Goal: Task Accomplishment & Management: Understand process/instructions

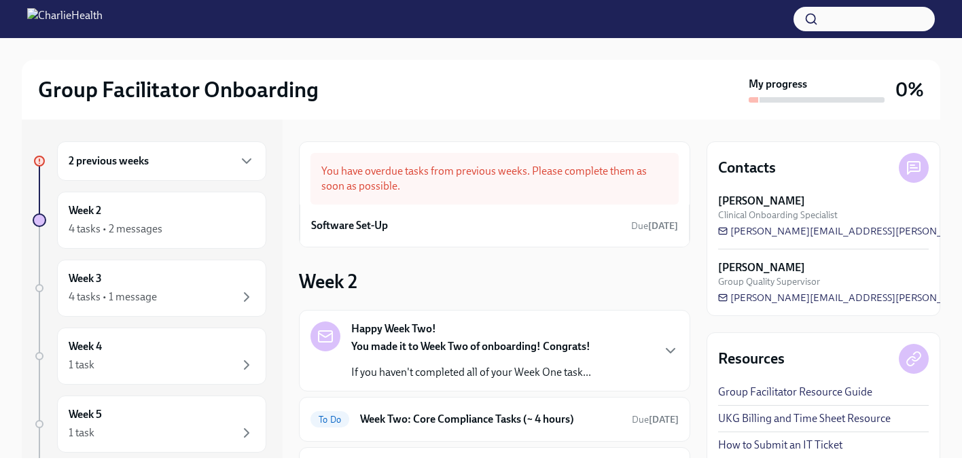
click at [223, 160] on div "2 previous weeks" at bounding box center [162, 161] width 186 height 16
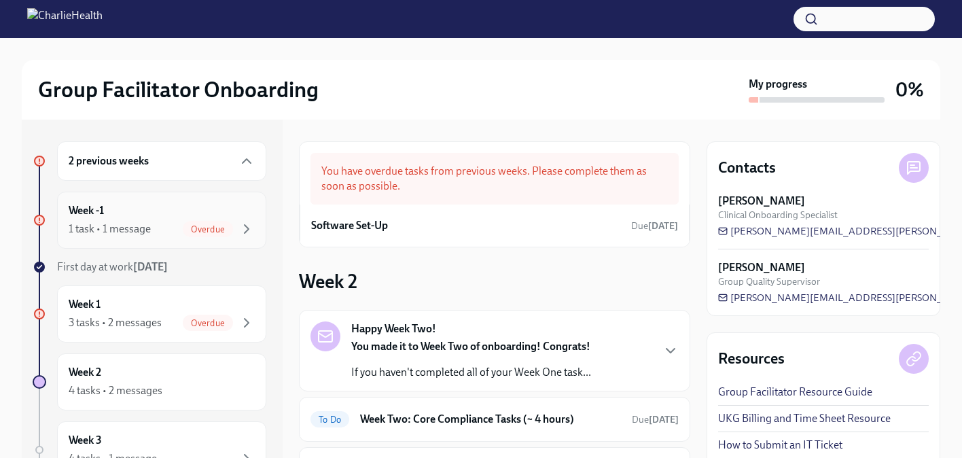
click at [169, 221] on div "1 task • 1 message Overdue" at bounding box center [162, 229] width 186 height 16
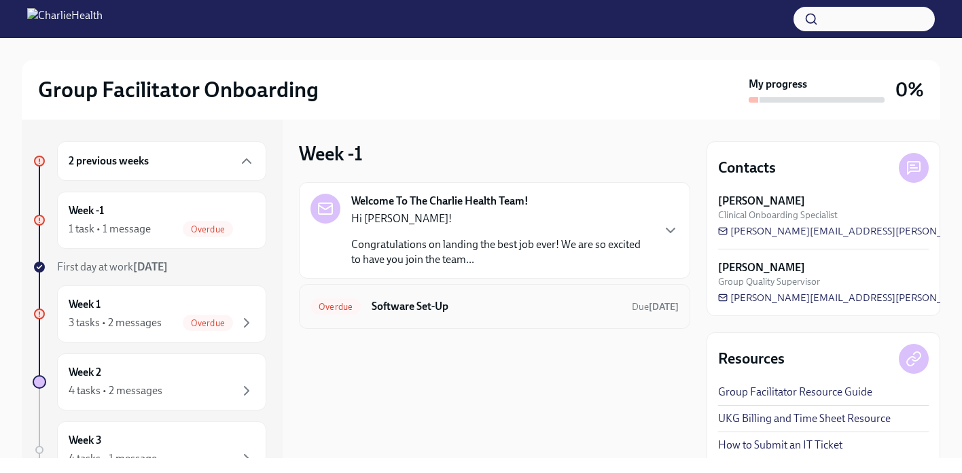
click at [414, 305] on h6 "Software Set-Up" at bounding box center [495, 306] width 249 height 15
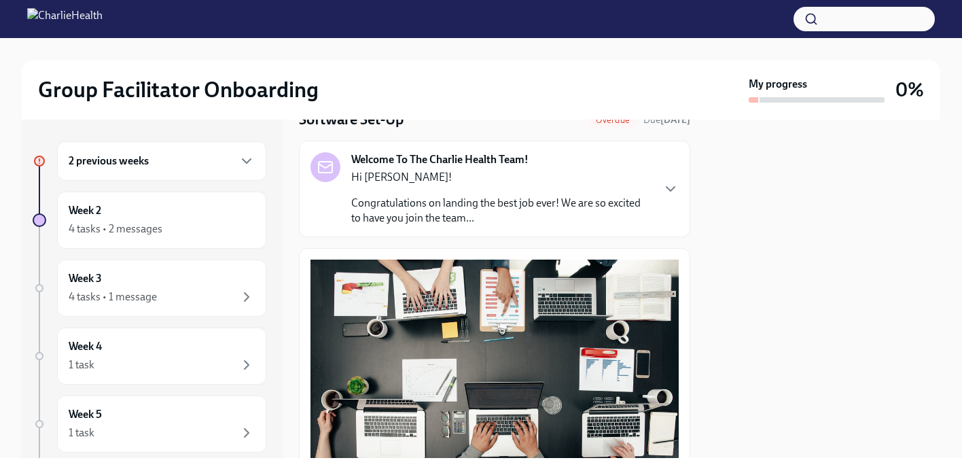
click at [623, 185] on div "Hi [PERSON_NAME]! Congratulations on landing the best job ever! We are so excit…" at bounding box center [501, 198] width 300 height 56
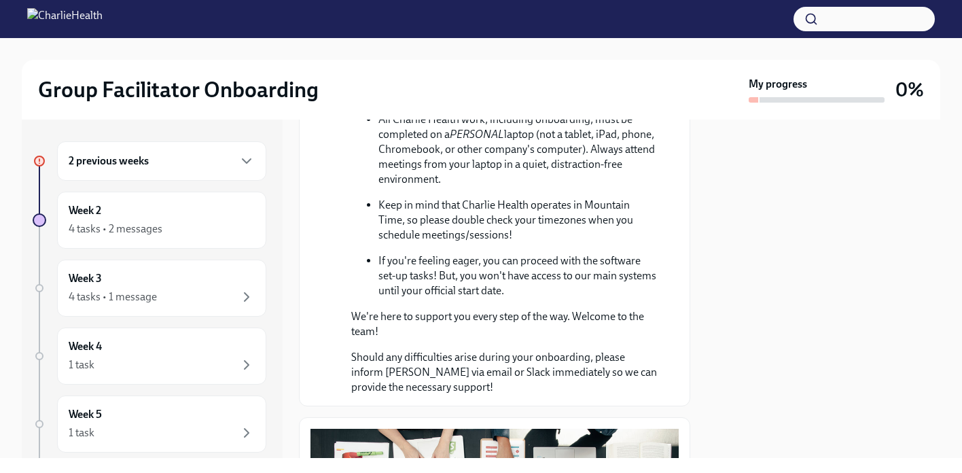
scroll to position [352, 0]
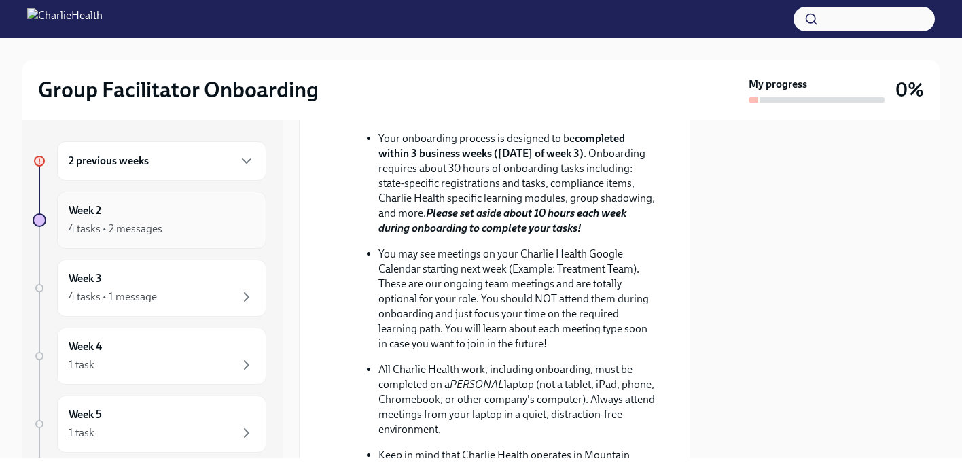
click at [220, 210] on div "Week 2 4 tasks • 2 messages" at bounding box center [162, 220] width 186 height 34
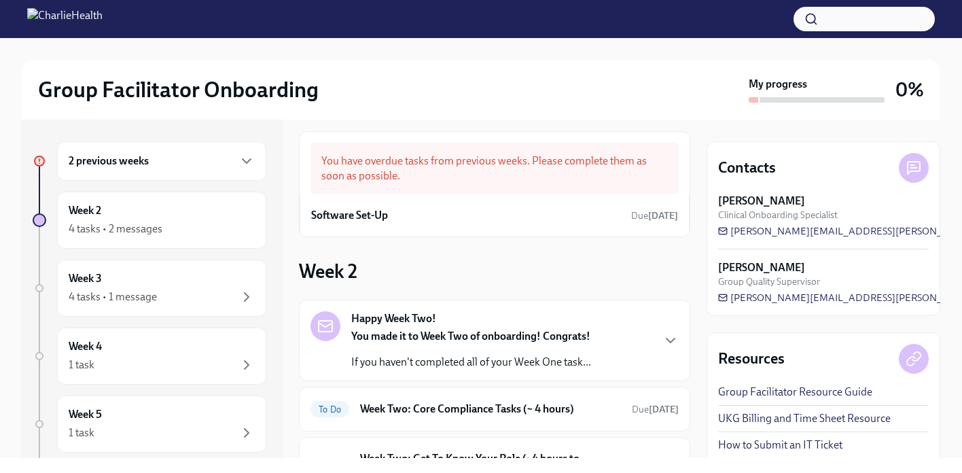
scroll to position [115, 0]
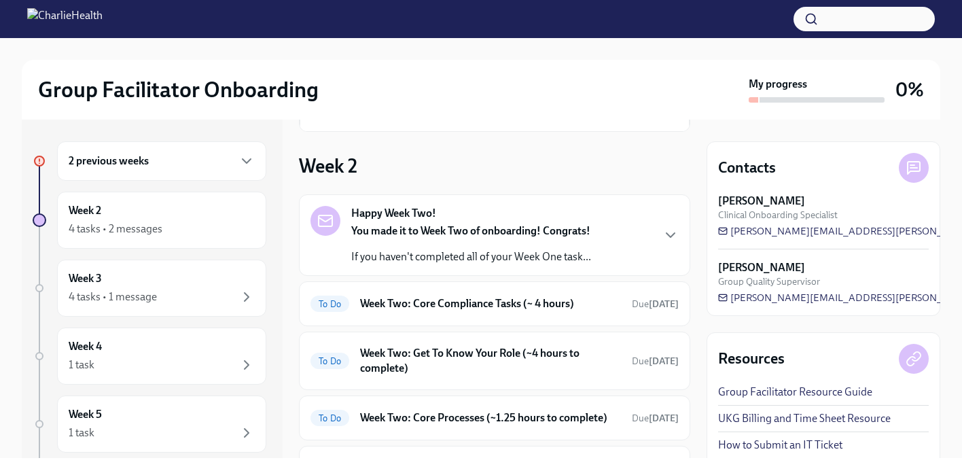
click at [583, 223] on p "You made it to Week Two of onboarding! Congrats!" at bounding box center [471, 230] width 240 height 15
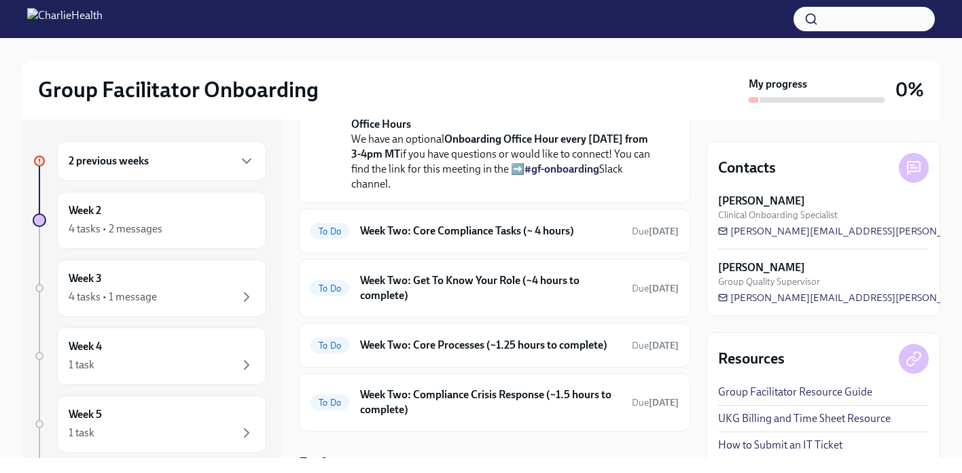
scroll to position [558, 0]
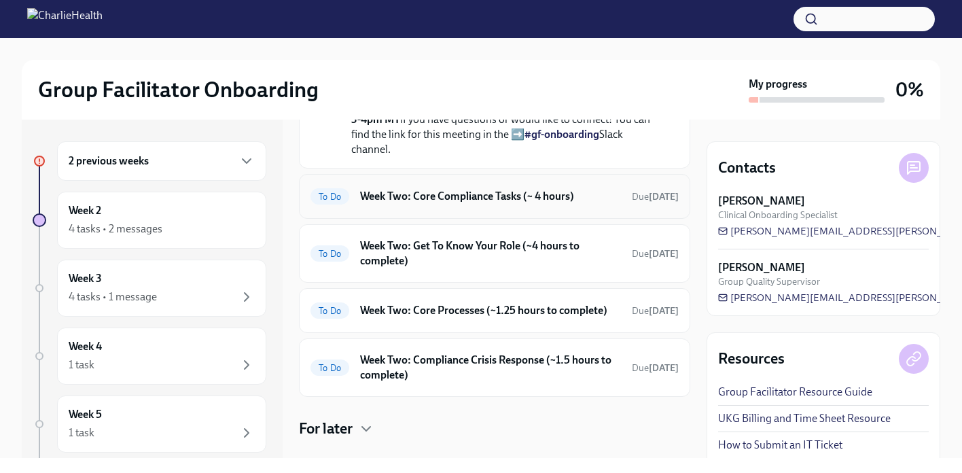
click at [410, 204] on h6 "Week Two: Core Compliance Tasks (~ 4 hours)" at bounding box center [490, 196] width 261 height 15
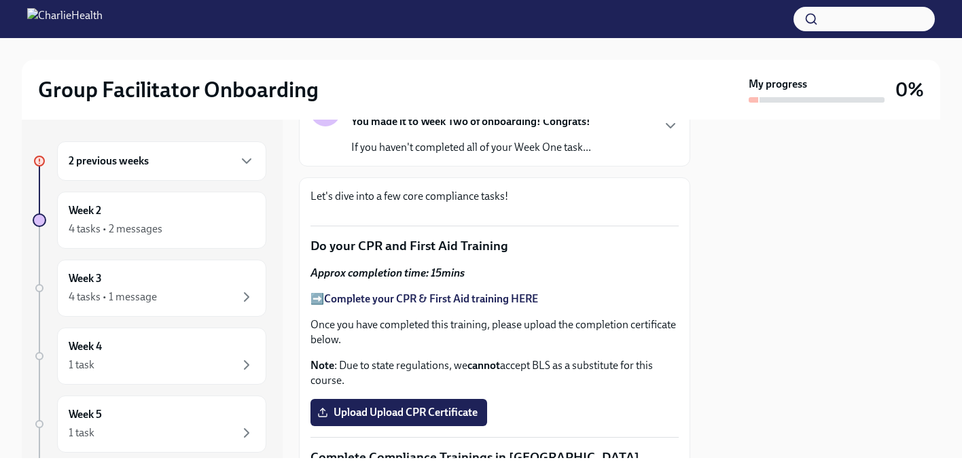
scroll to position [186, 0]
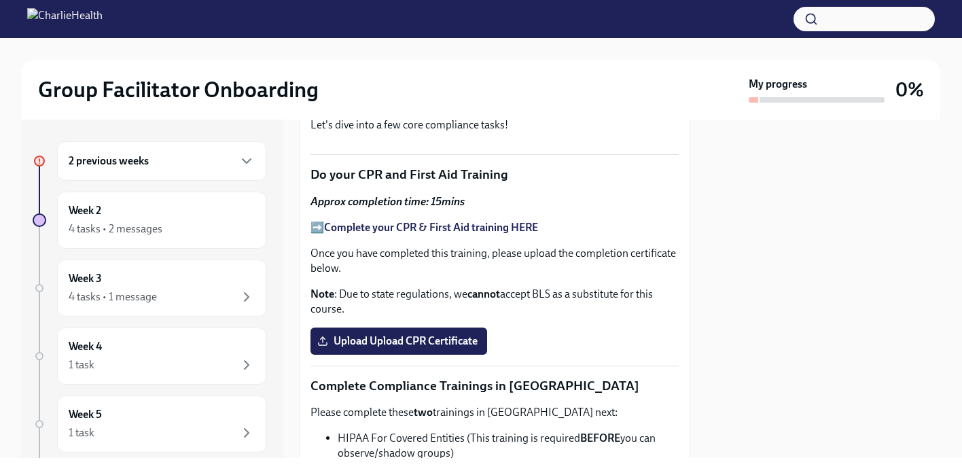
click at [162, 170] on div "2 previous weeks" at bounding box center [161, 160] width 209 height 39
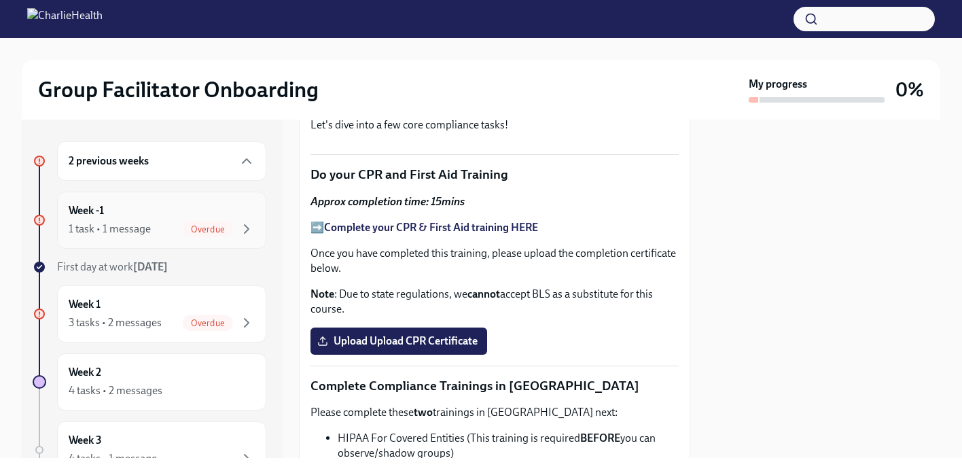
click at [159, 220] on div "Week -1 1 task • 1 message Overdue" at bounding box center [162, 220] width 186 height 34
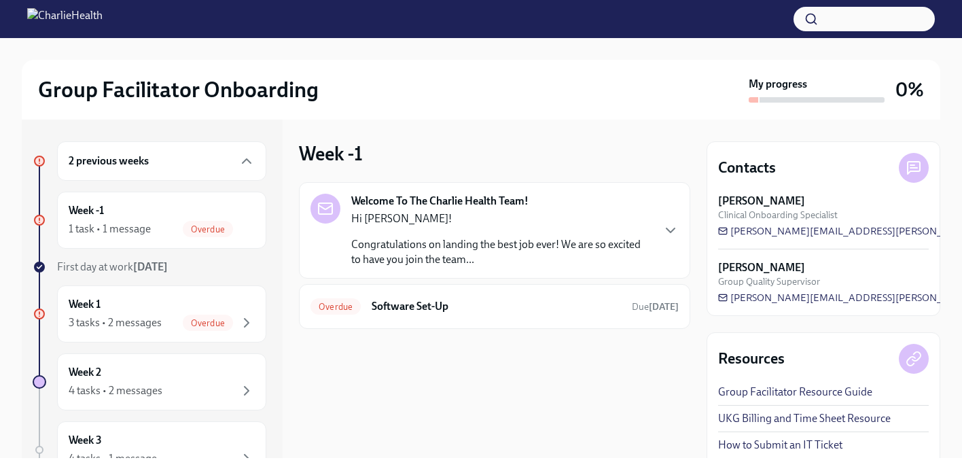
click at [502, 218] on p "Hi [PERSON_NAME]!" at bounding box center [501, 218] width 300 height 15
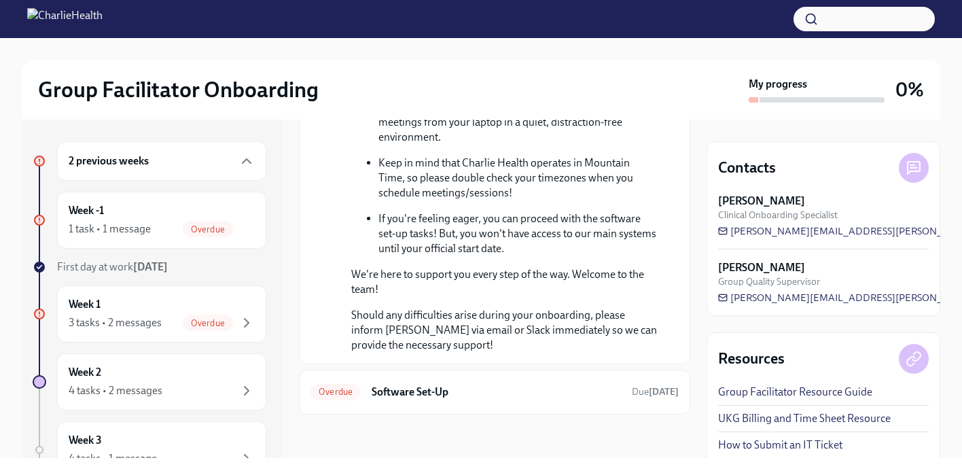
scroll to position [712, 0]
click at [493, 390] on h6 "Software Set-Up" at bounding box center [495, 391] width 249 height 15
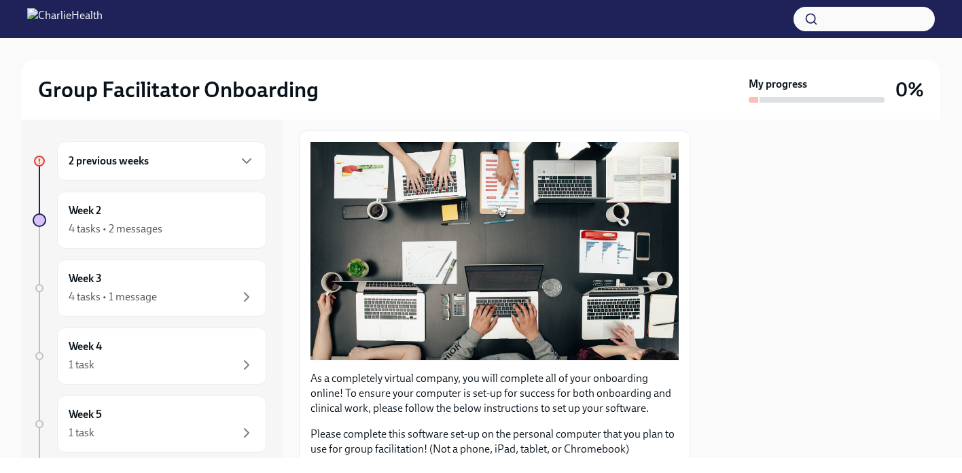
scroll to position [441, 0]
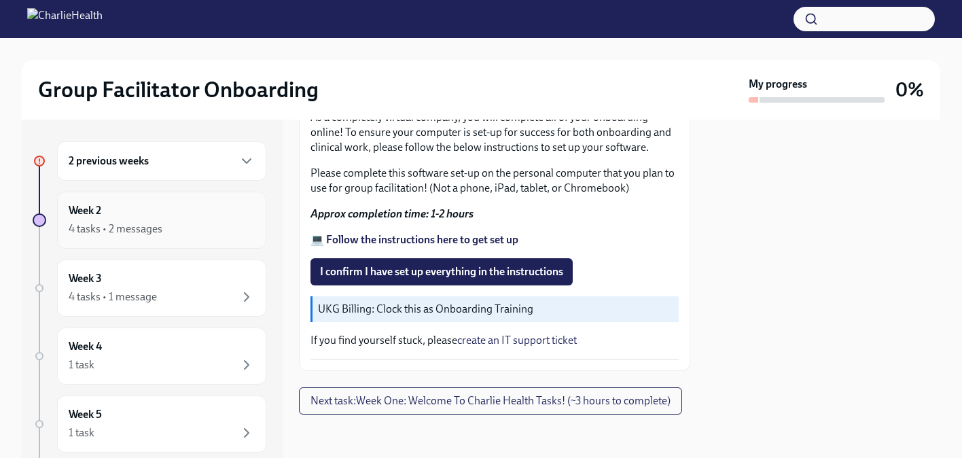
click at [120, 214] on div "Week 2 4 tasks • 2 messages" at bounding box center [162, 220] width 186 height 34
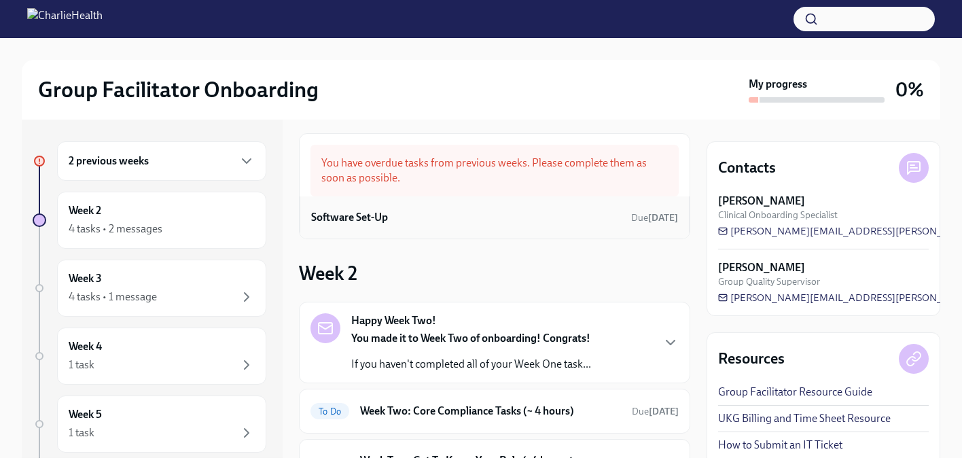
scroll to position [185, 0]
